Goal: Transaction & Acquisition: Purchase product/service

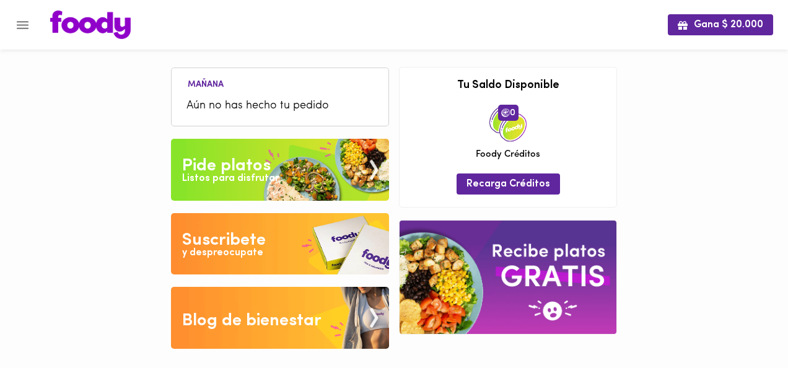
click at [217, 175] on div "Listos para disfrutar" at bounding box center [230, 179] width 97 height 14
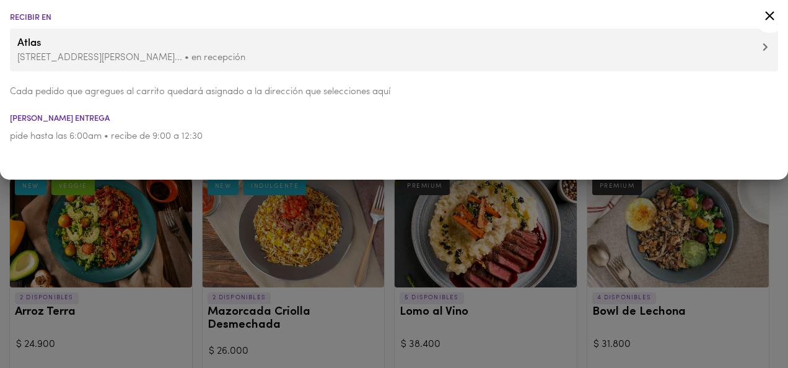
click at [766, 15] on icon at bounding box center [769, 15] width 15 height 15
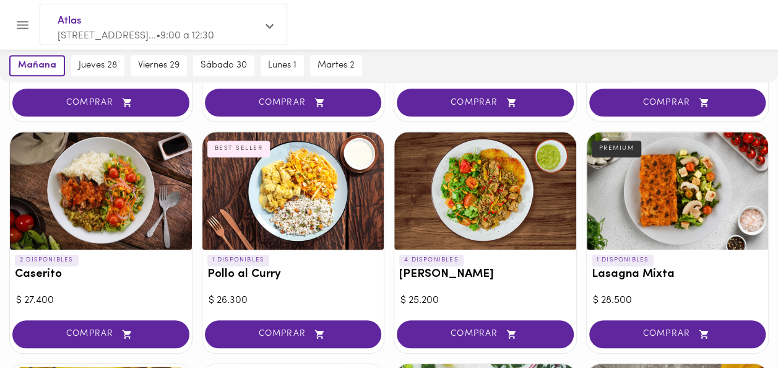
scroll to position [512, 0]
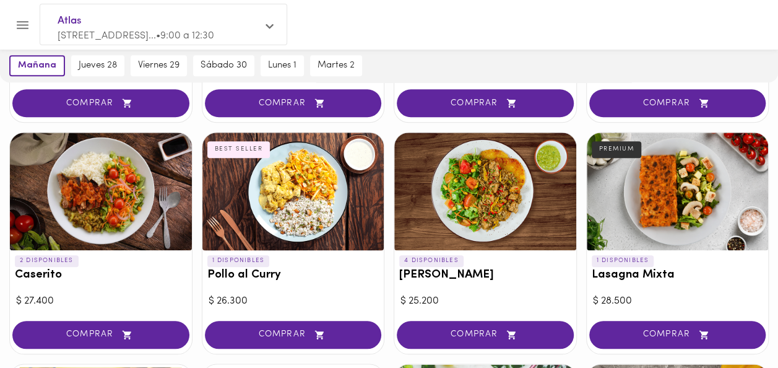
click at [303, 269] on h3 "Pollo al Curry" at bounding box center [293, 275] width 172 height 13
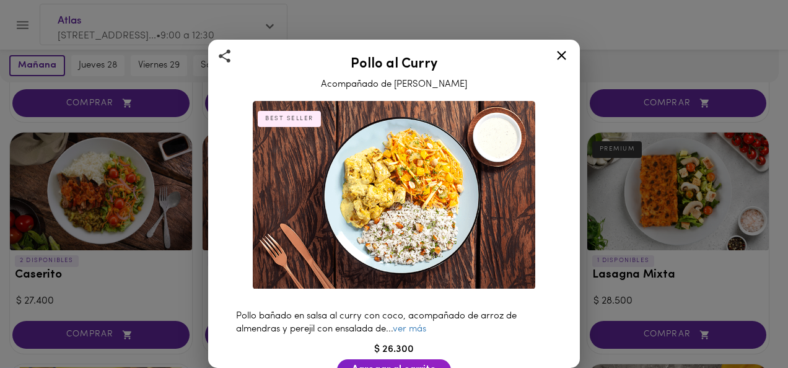
click at [563, 50] on icon at bounding box center [561, 55] width 15 height 15
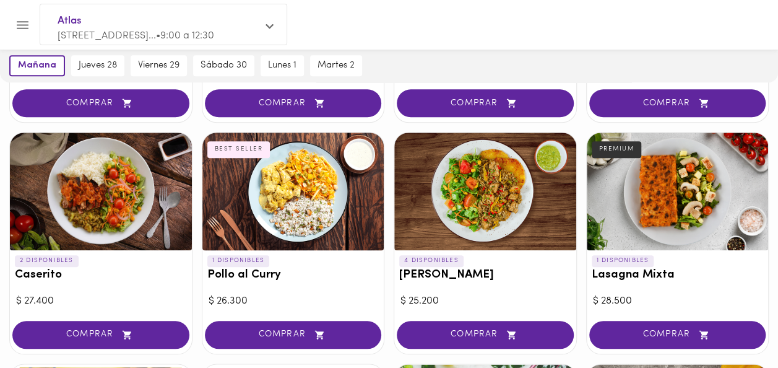
click at [494, 181] on div at bounding box center [485, 191] width 182 height 118
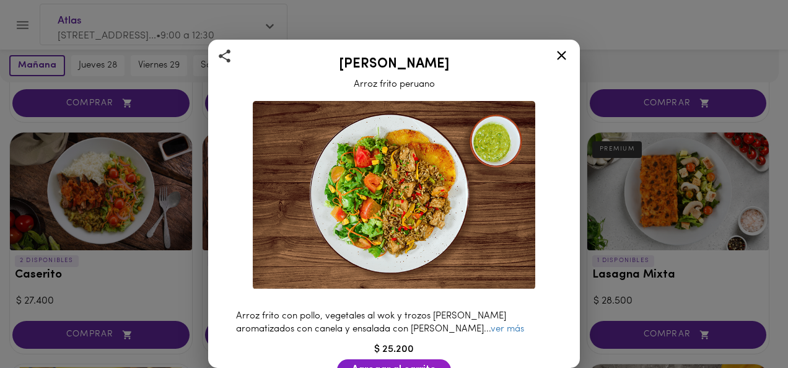
click at [570, 58] on div at bounding box center [561, 58] width 30 height 30
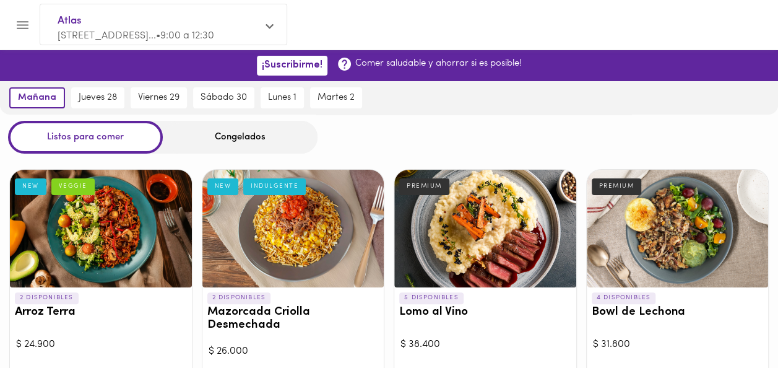
click at [235, 135] on div "Congelados" at bounding box center [240, 137] width 155 height 33
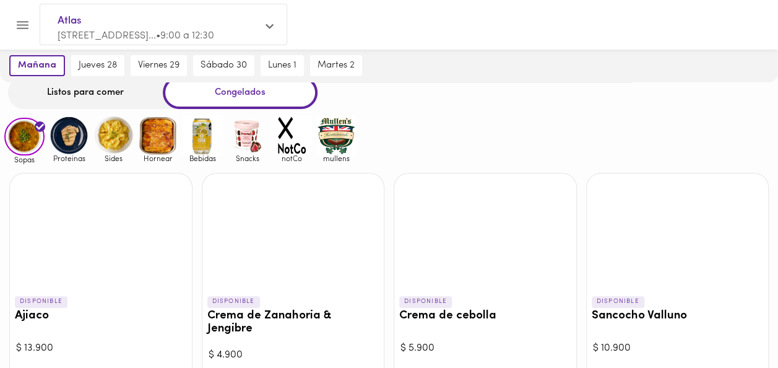
scroll to position [44, 0]
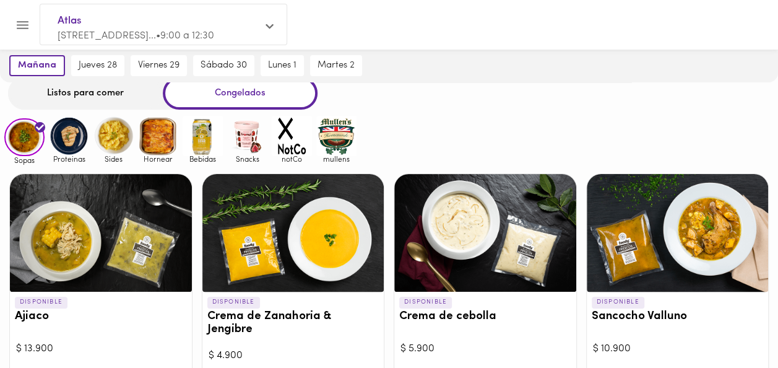
click at [59, 139] on img at bounding box center [69, 136] width 40 height 40
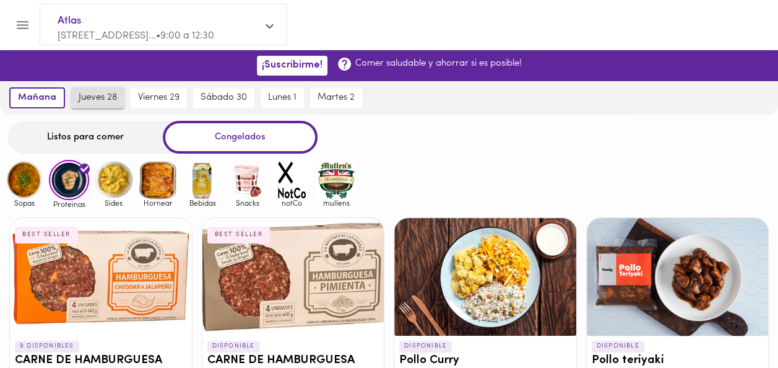
click at [103, 98] on span "jueves 28" at bounding box center [98, 97] width 38 height 11
click at [114, 189] on img at bounding box center [113, 180] width 40 height 40
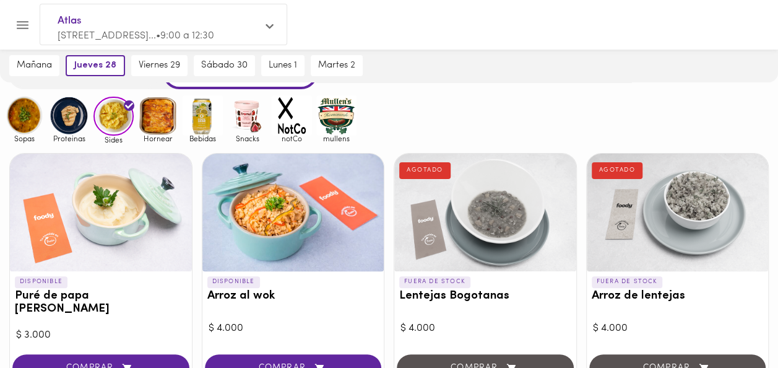
scroll to position [65, 0]
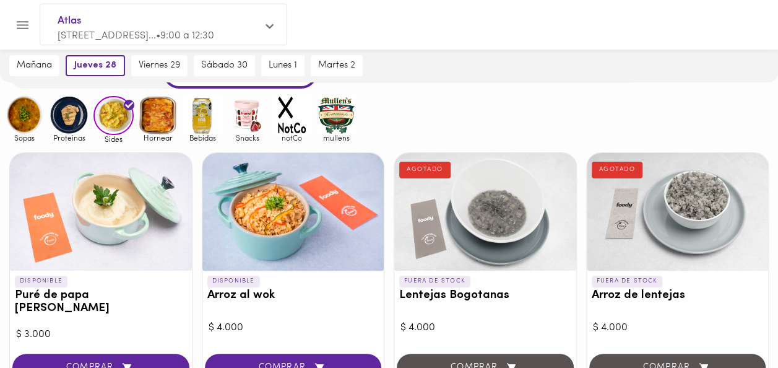
click at [160, 116] on img at bounding box center [158, 115] width 40 height 40
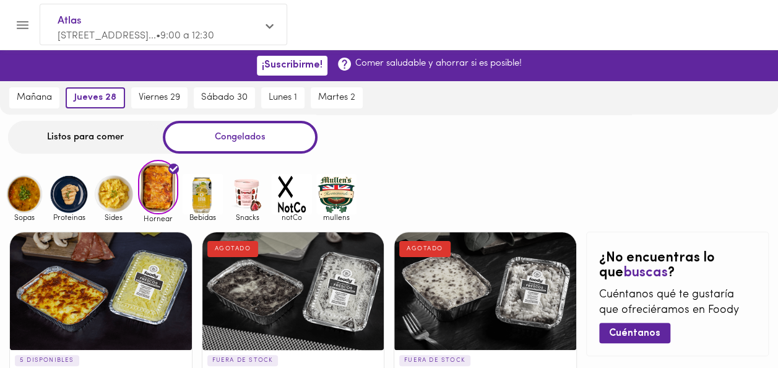
click at [16, 187] on img at bounding box center [24, 194] width 40 height 40
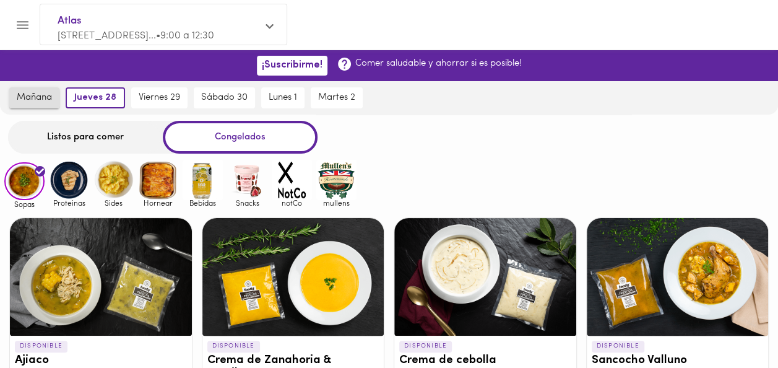
click at [37, 101] on span "mañana" at bounding box center [34, 97] width 35 height 11
click at [66, 137] on div "Listos para comer" at bounding box center [85, 137] width 155 height 33
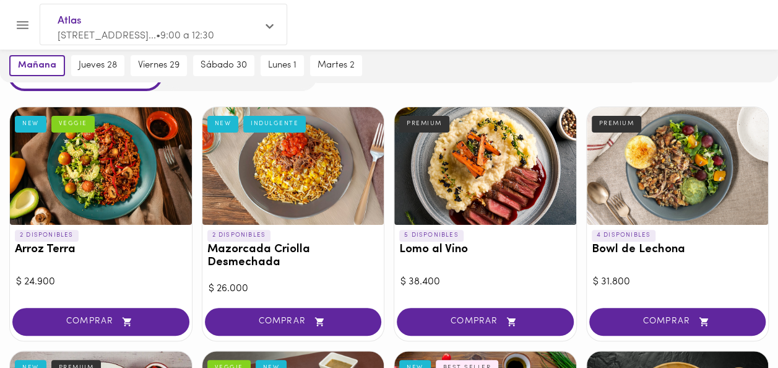
scroll to position [97, 0]
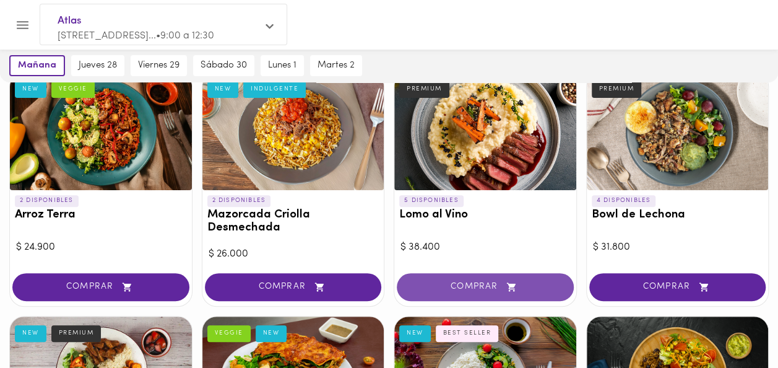
click at [473, 286] on span "COMPRAR" at bounding box center [485, 287] width 146 height 11
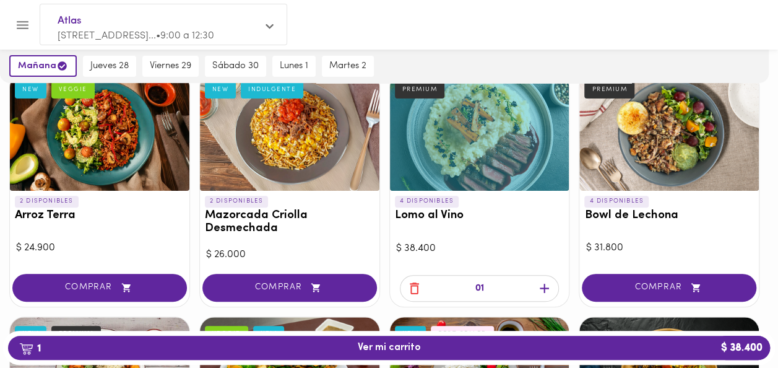
scroll to position [98, 0]
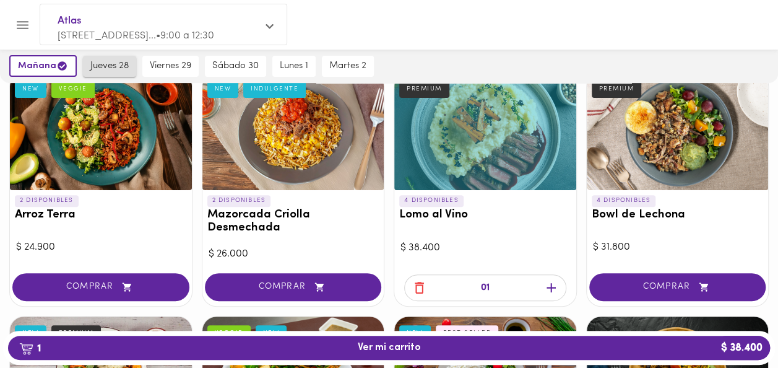
click at [118, 65] on span "jueves 28" at bounding box center [109, 66] width 38 height 11
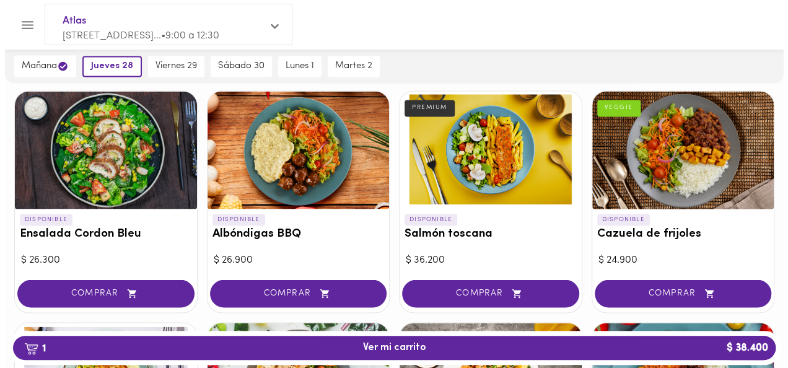
scroll to position [1029, 0]
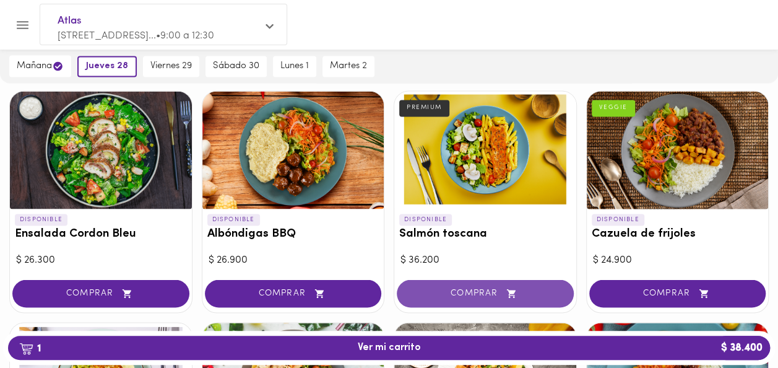
click at [485, 288] on span "COMPRAR" at bounding box center [485, 293] width 146 height 11
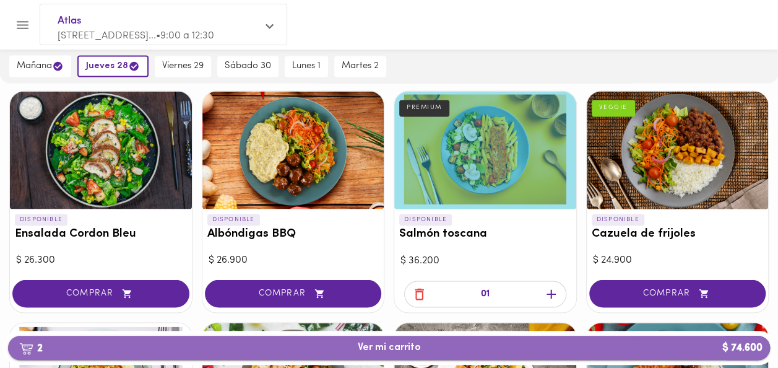
click at [393, 345] on span "2 Ver mi carrito $ 74.600" at bounding box center [389, 348] width 63 height 12
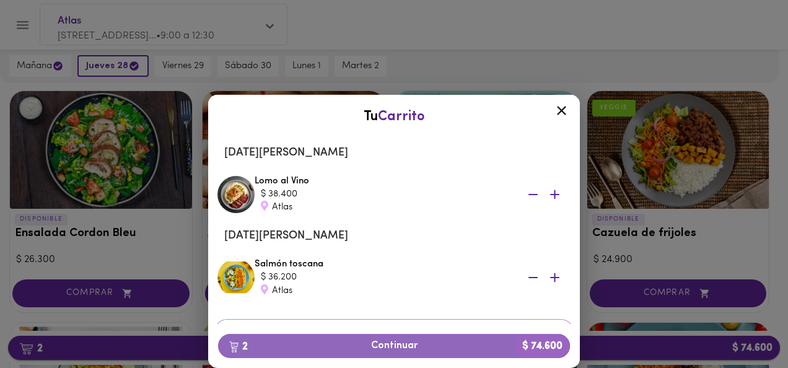
click at [393, 345] on span "2 Continuar $ 74.600" at bounding box center [394, 346] width 332 height 12
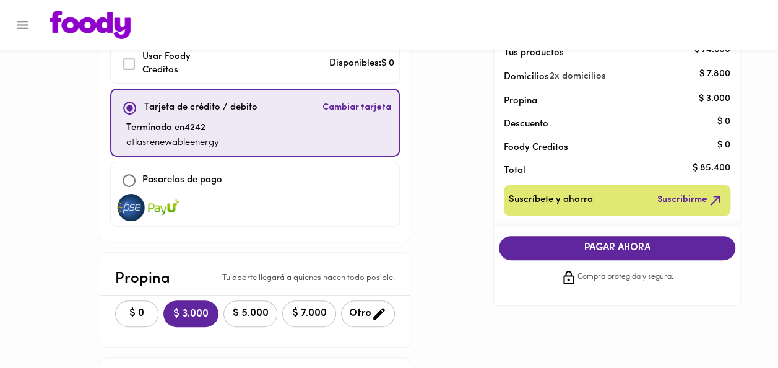
scroll to position [115, 0]
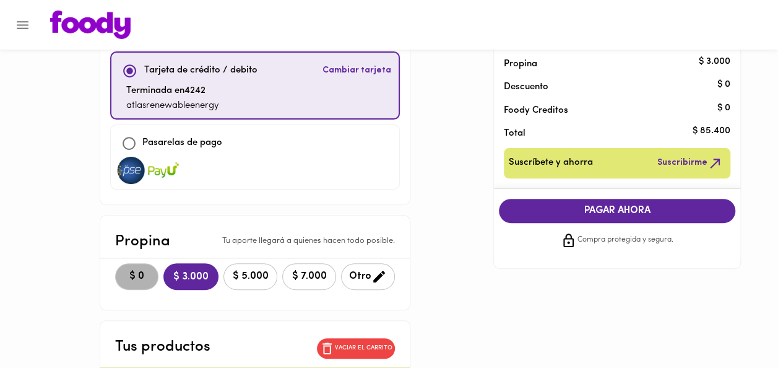
click at [123, 276] on span "$ 0" at bounding box center [136, 277] width 27 height 12
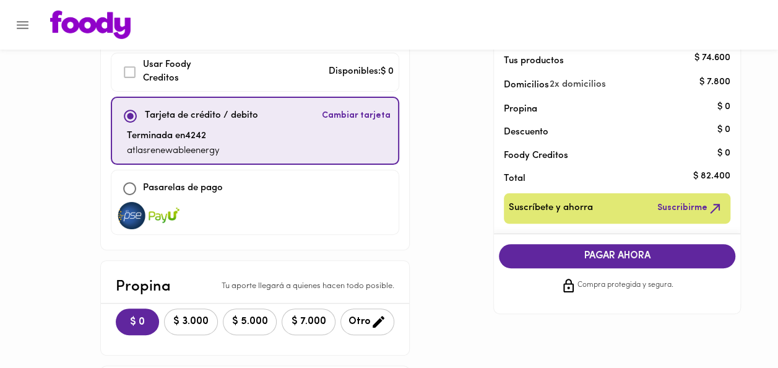
scroll to position [76, 0]
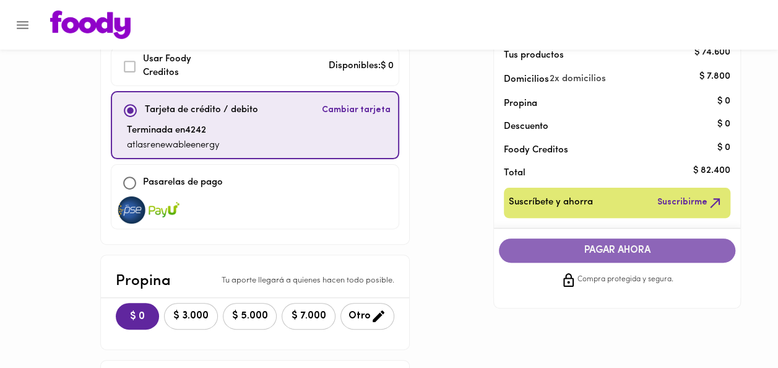
click at [546, 253] on span "PAGAR AHORA" at bounding box center [617, 251] width 212 height 12
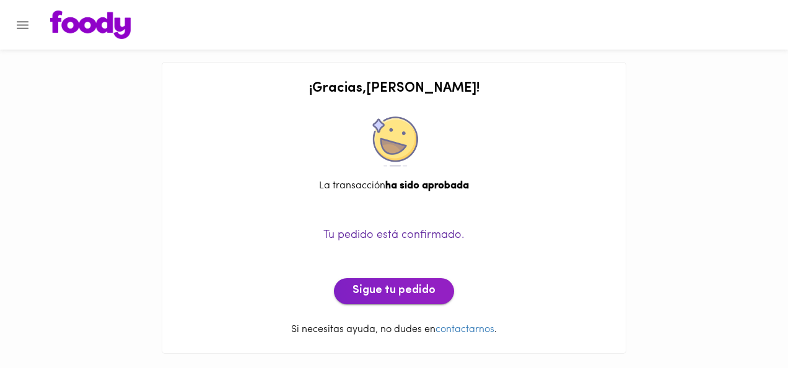
click at [386, 295] on span "Sigue tu pedido" at bounding box center [393, 291] width 83 height 14
